Goal: Check status

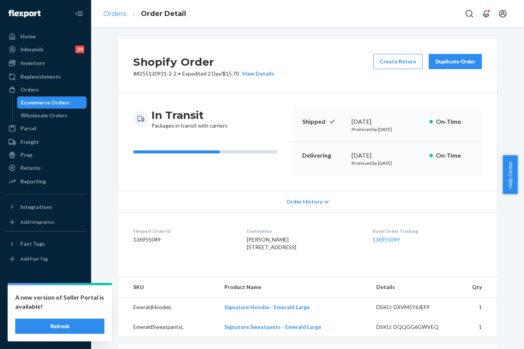
click at [103, 12] on ol "Orders Order Detail" at bounding box center [144, 14] width 95 height 22
click at [109, 15] on link "Orders" at bounding box center [114, 13] width 23 height 8
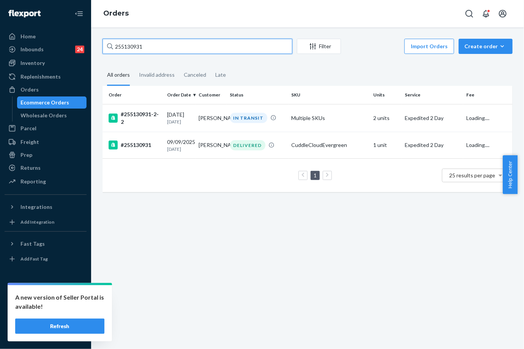
click at [138, 46] on input "255130931" at bounding box center [198, 46] width 190 height 15
paste input "227798"
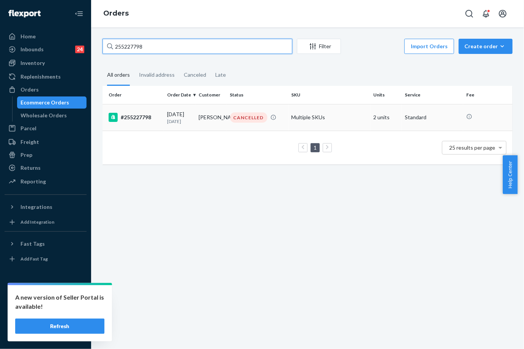
type input "255227798"
click at [259, 119] on div "CANCELLED" at bounding box center [248, 117] width 37 height 10
